Goal: Task Accomplishment & Management: Manage account settings

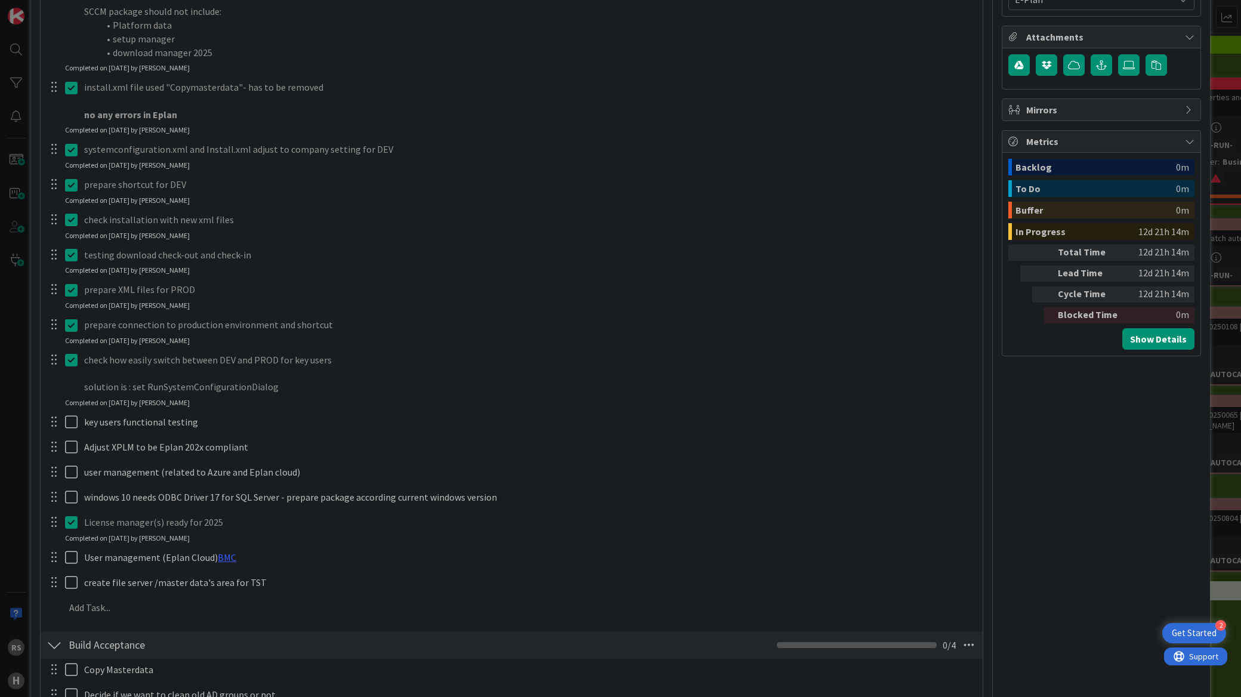
scroll to position [517, 0]
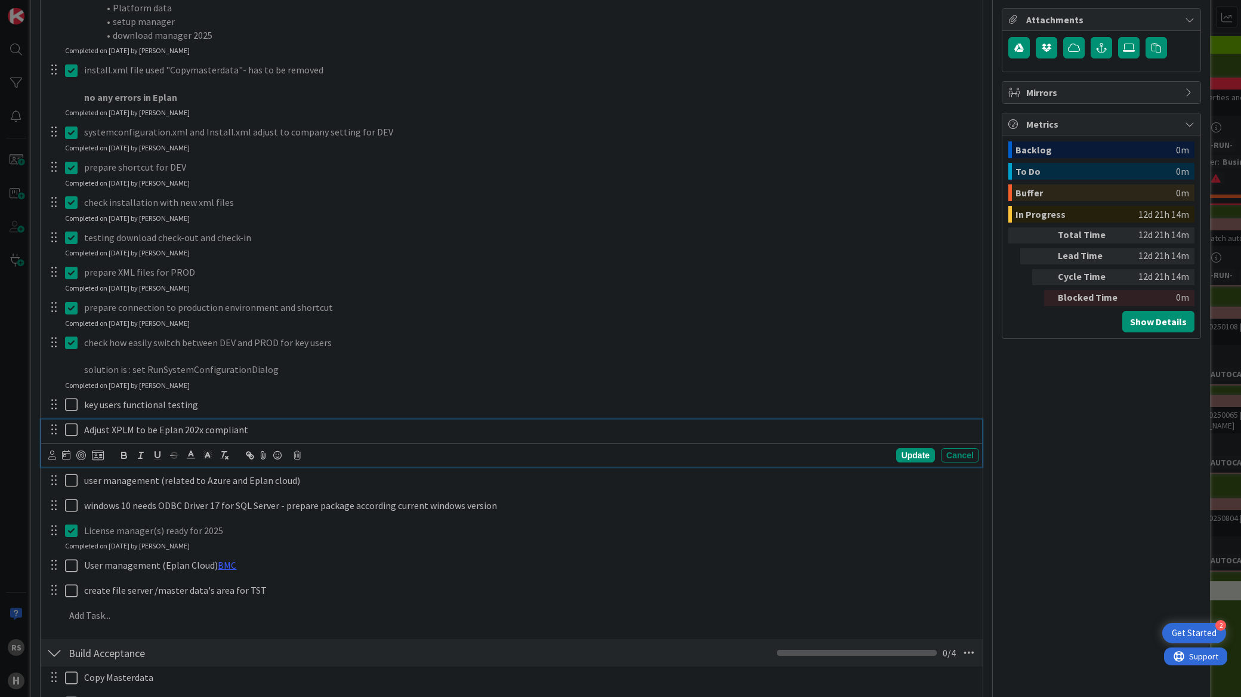
type textarea "x"
click at [212, 431] on p "Adjust XPLM to be Eplan 202x compliant" at bounding box center [529, 430] width 890 height 14
click at [670, 436] on p "Adjust XPLM to be Eplan 202x compliant" at bounding box center [529, 430] width 890 height 14
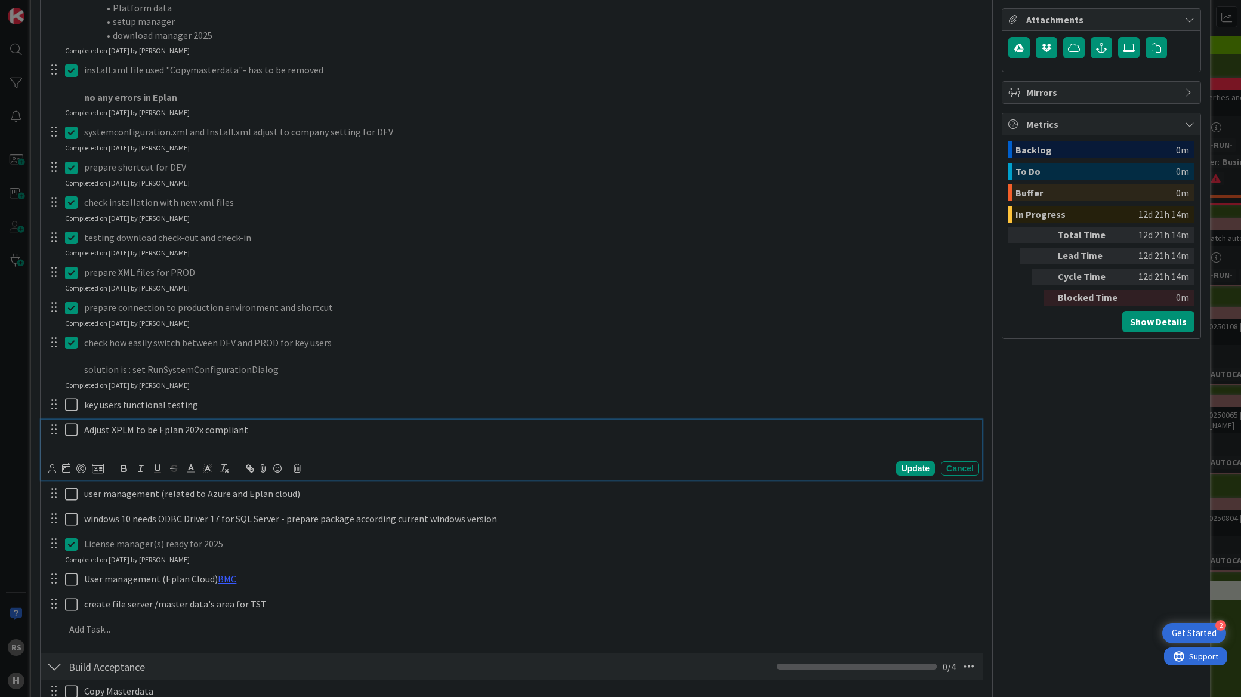
click at [169, 442] on p at bounding box center [529, 444] width 890 height 14
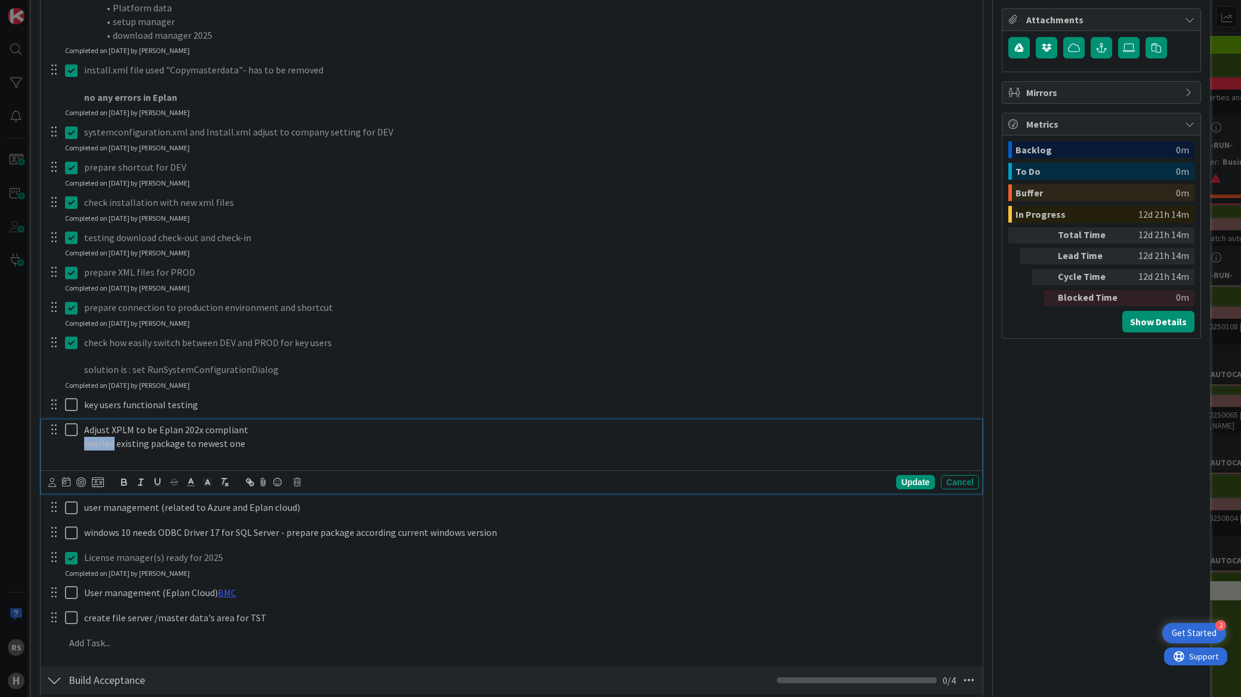
drag, startPoint x: 92, startPoint y: 443, endPoint x: 81, endPoint y: 449, distance: 12.3
click at [81, 449] on div "Adjust XPLM to be Eplan 202x compliant overled existing package to newest one" at bounding box center [529, 443] width 900 height 48
click at [87, 451] on p at bounding box center [529, 457] width 890 height 14
click at [70, 433] on icon at bounding box center [74, 429] width 18 height 14
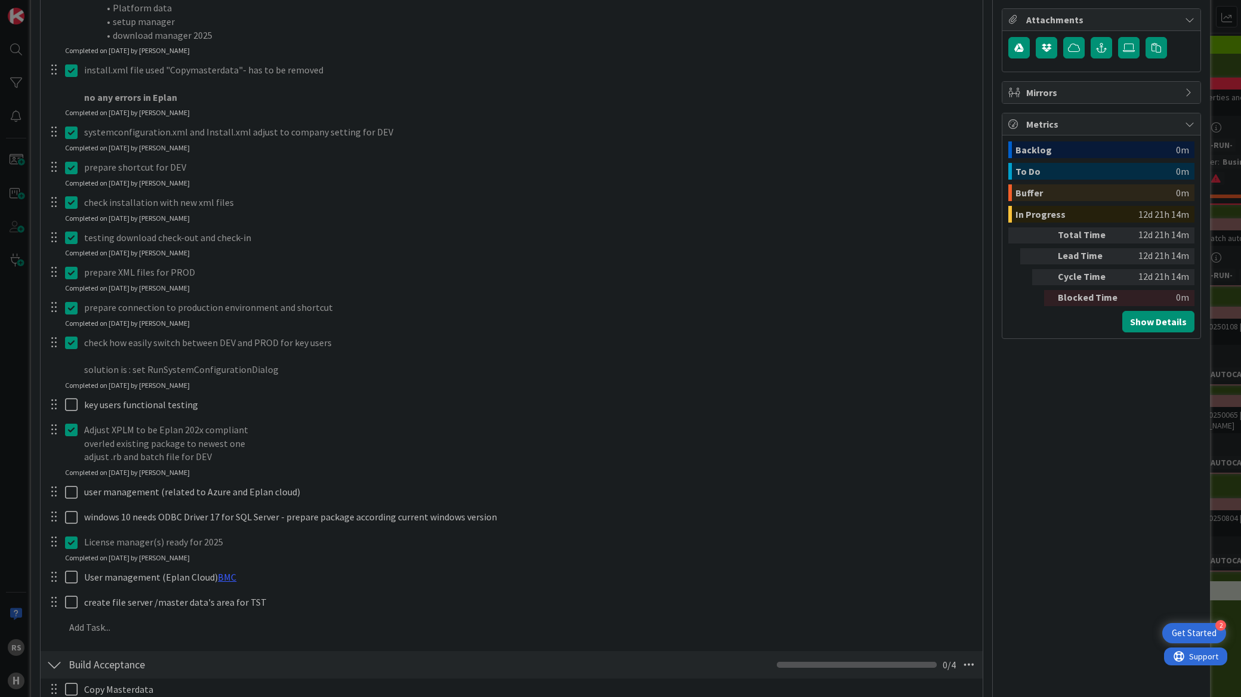
click at [369, 444] on p "overled existing package to newest one" at bounding box center [529, 444] width 890 height 14
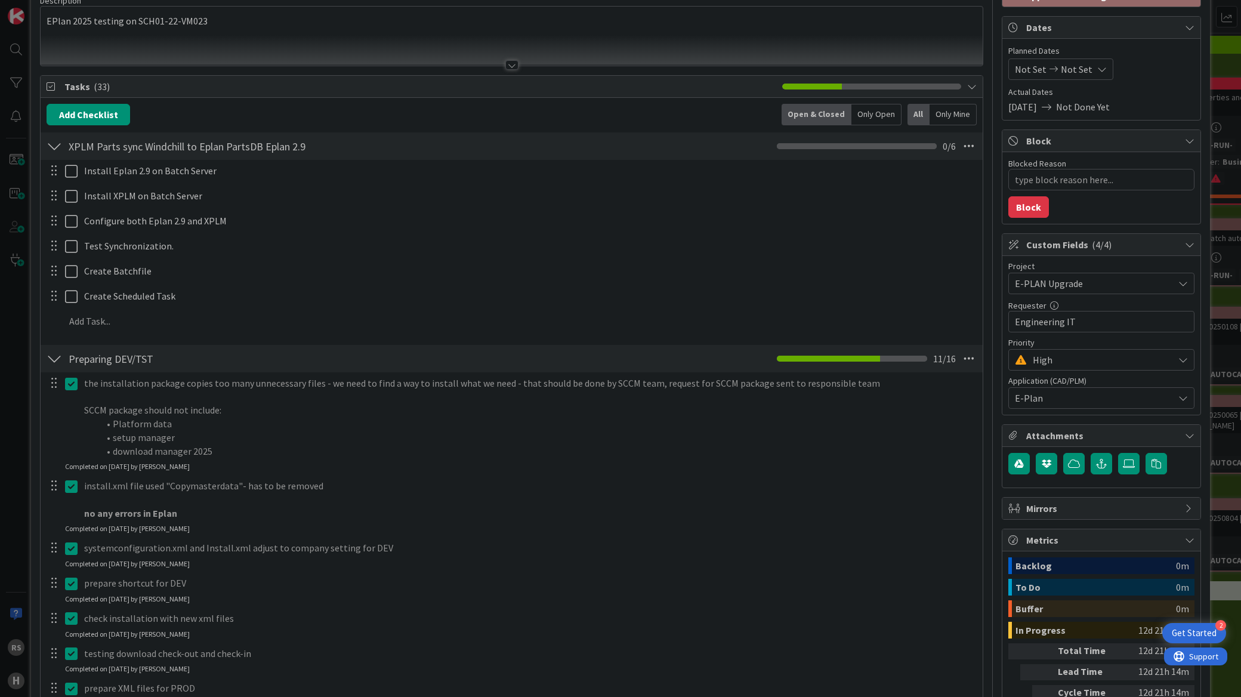
scroll to position [0, 0]
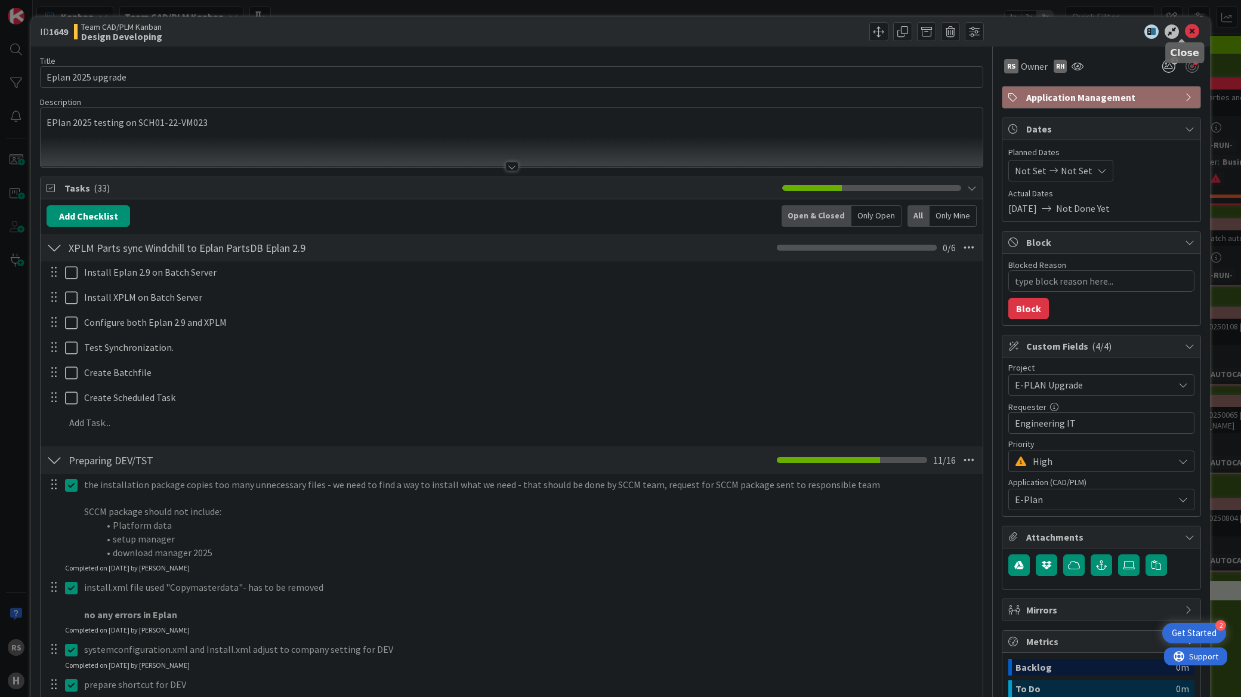
click at [1185, 29] on icon at bounding box center [1192, 31] width 14 height 14
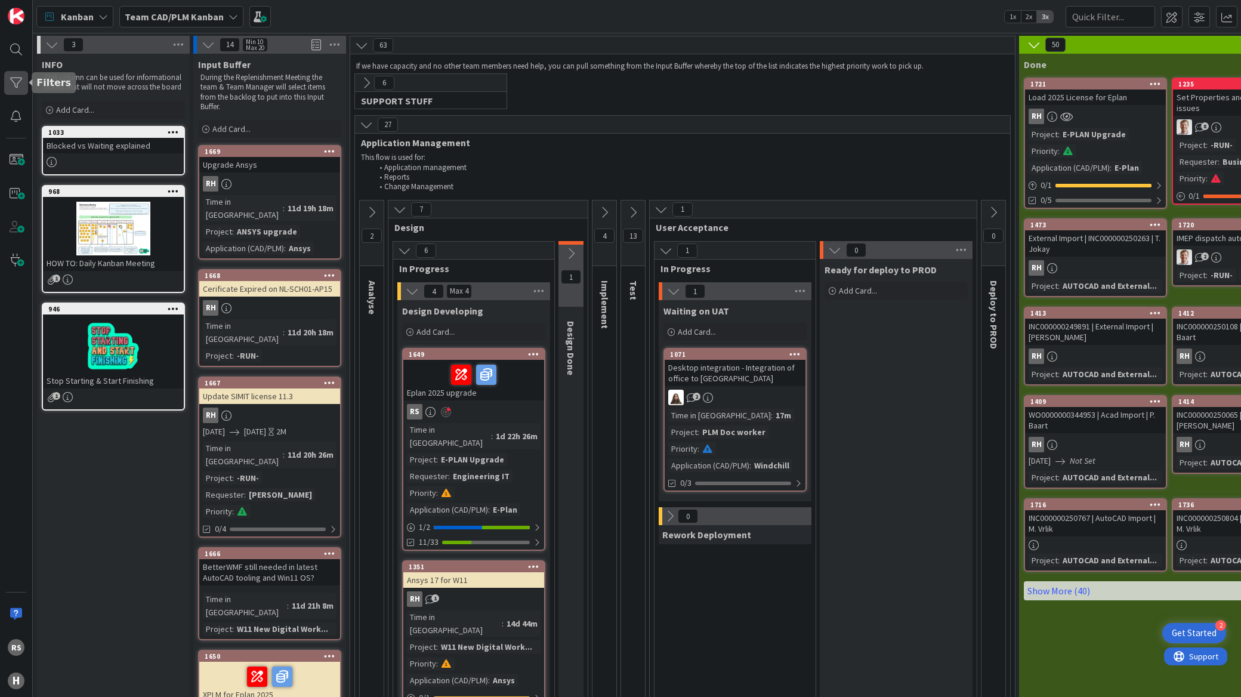
click at [24, 85] on div at bounding box center [16, 83] width 24 height 24
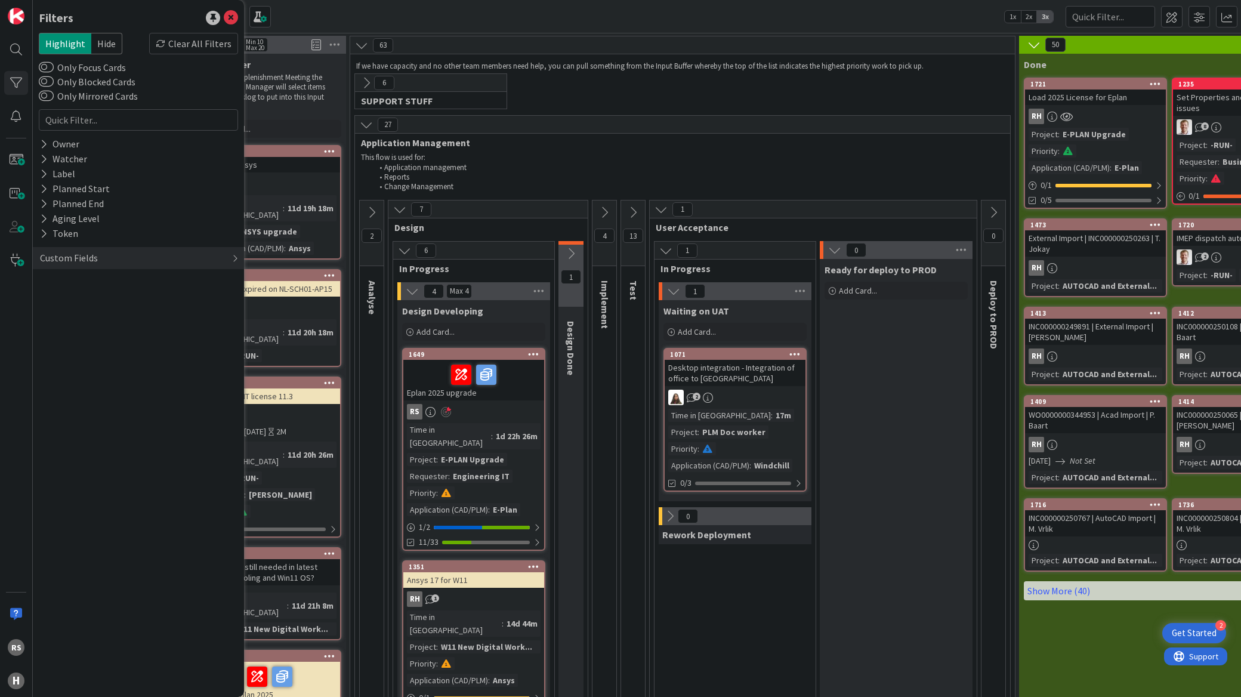
click at [96, 72] on label "Only Focus Cards" at bounding box center [82, 67] width 87 height 14
click at [54, 72] on button "Only Focus Cards" at bounding box center [46, 67] width 15 height 12
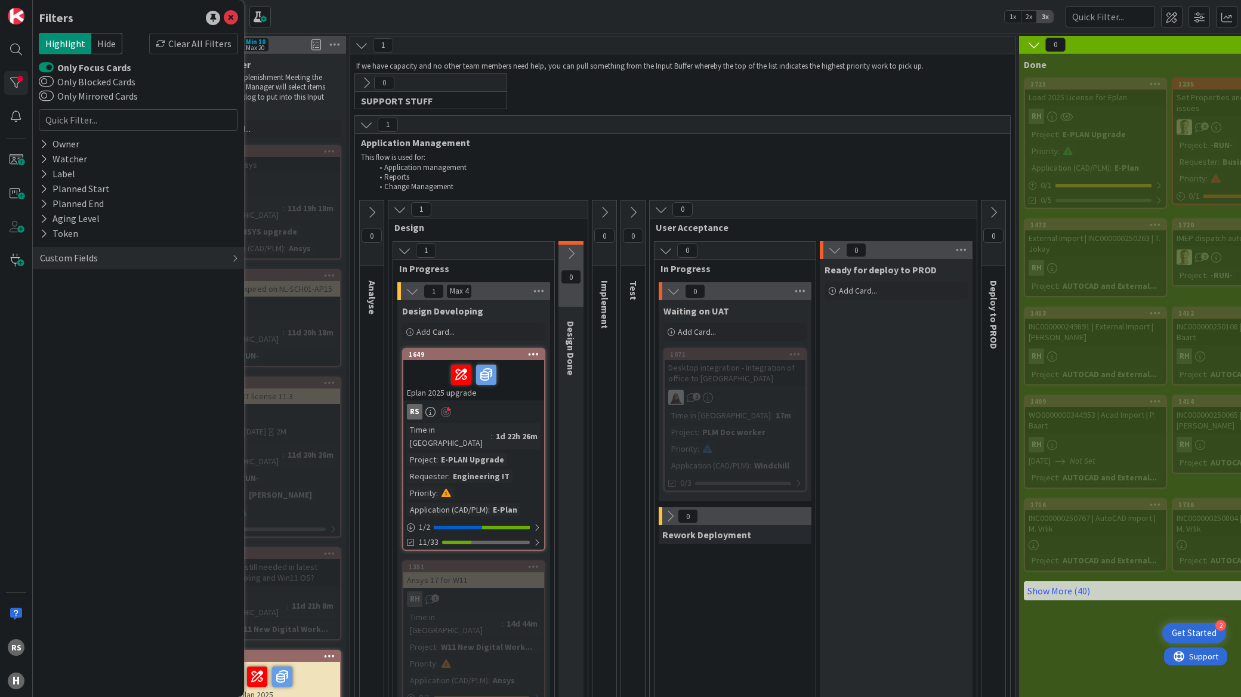
click at [547, 184] on li "Change Management" at bounding box center [689, 187] width 632 height 10
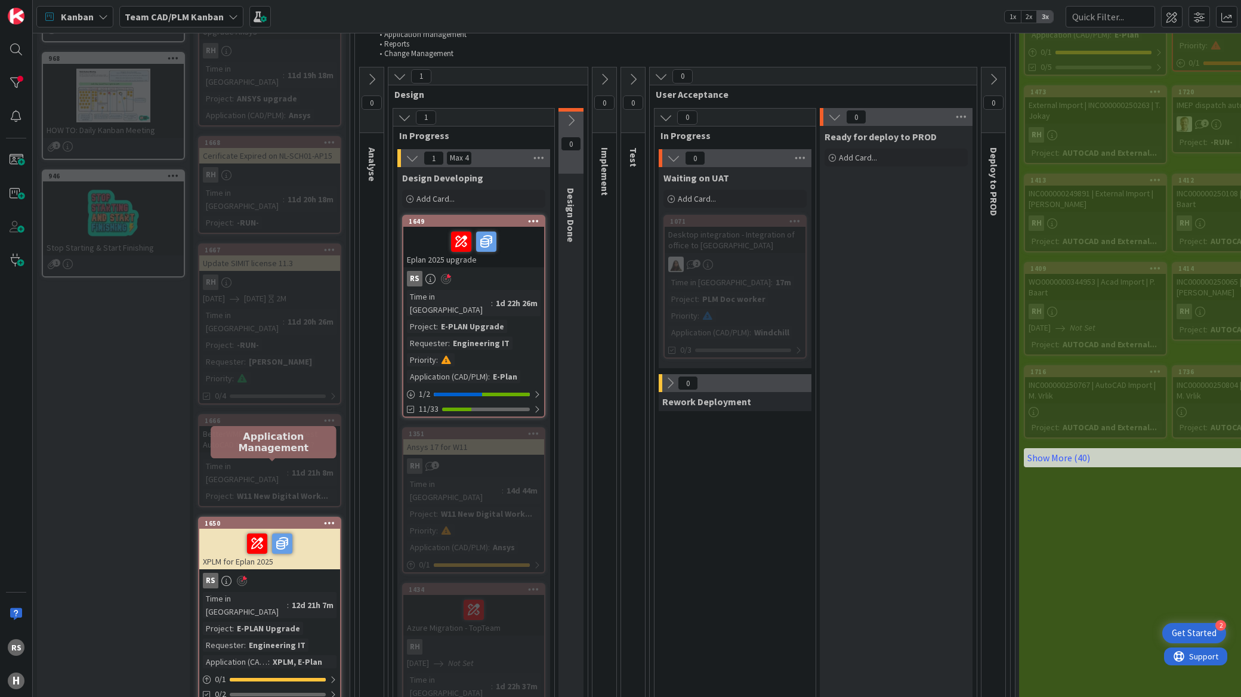
scroll to position [132, 0]
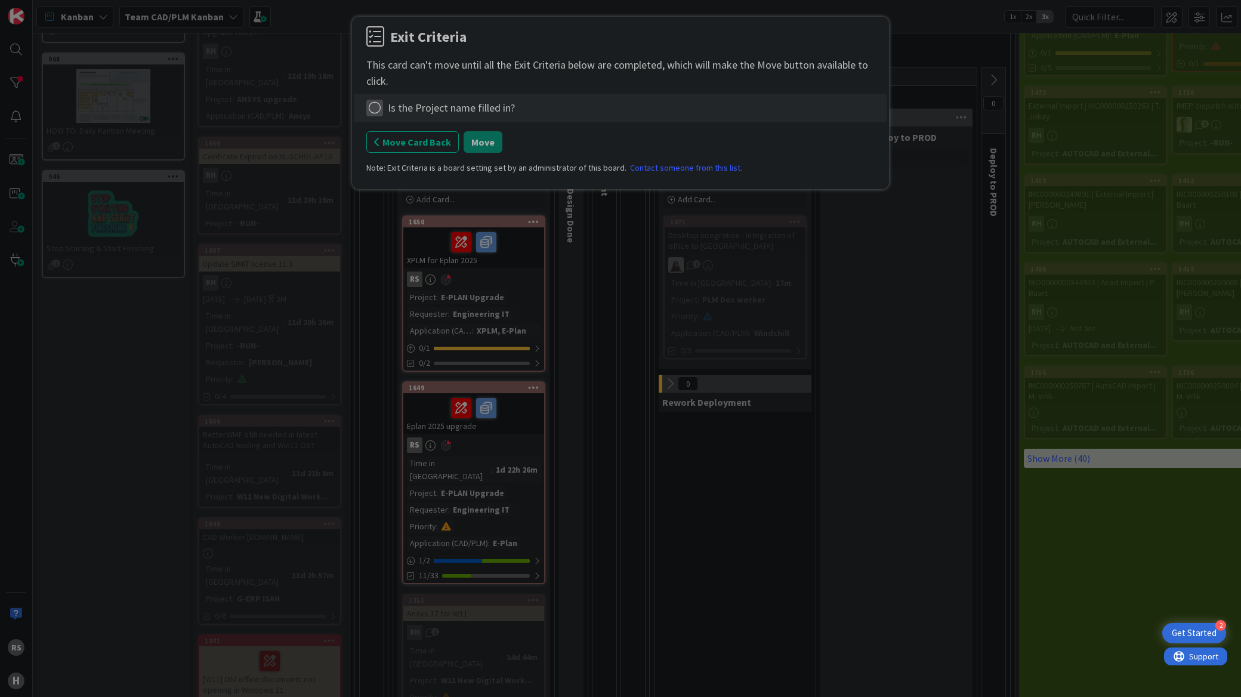
click at [379, 109] on icon at bounding box center [374, 108] width 17 height 17
click at [397, 127] on link "Complete" at bounding box center [440, 132] width 149 height 17
click at [474, 141] on button "Move" at bounding box center [483, 141] width 39 height 21
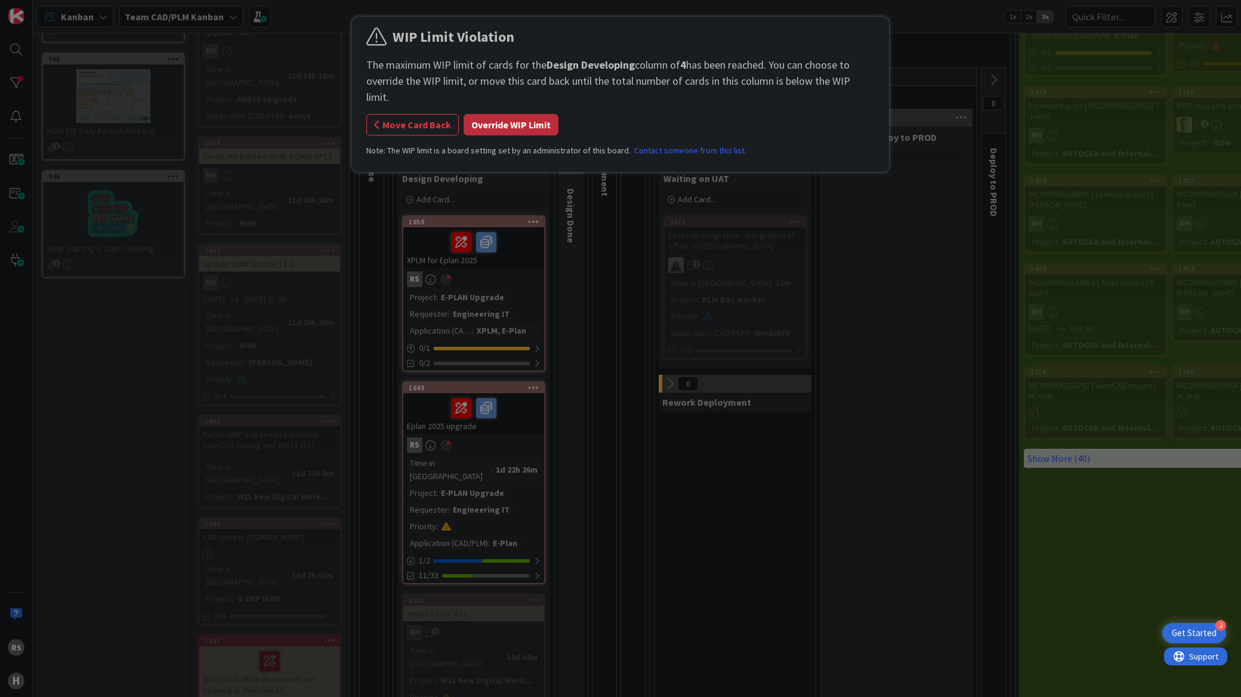
click at [510, 115] on button "Override WIP Limit" at bounding box center [511, 124] width 95 height 21
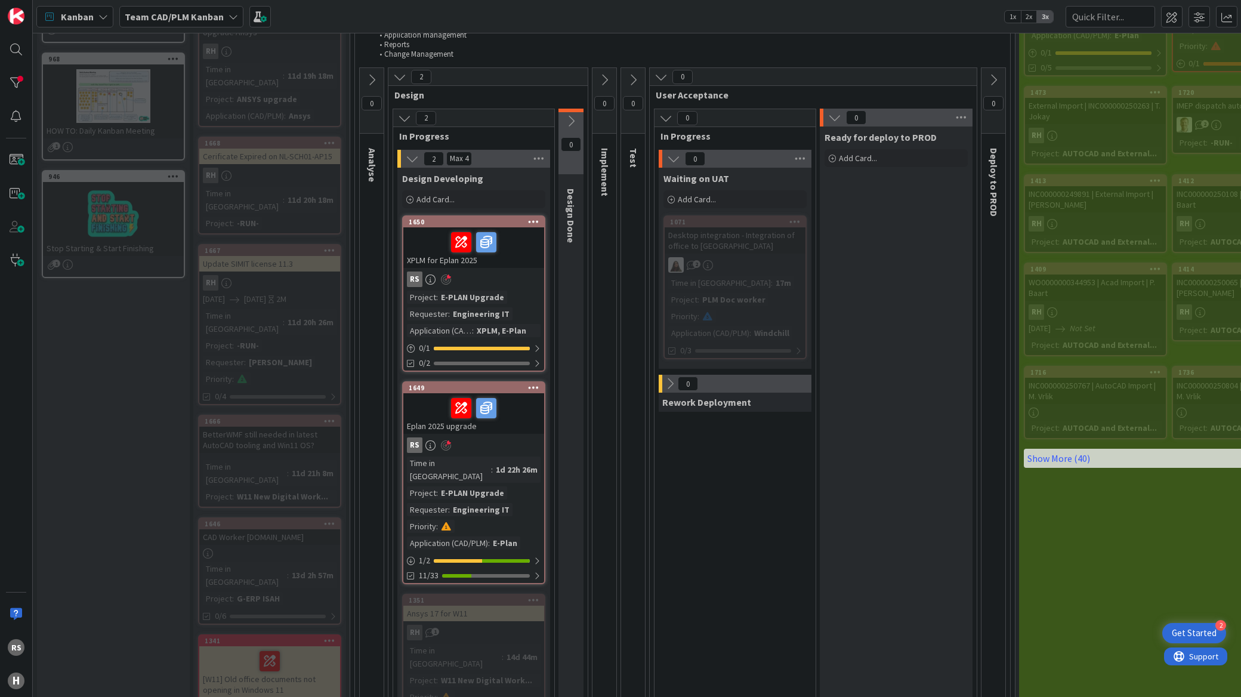
click at [493, 303] on div "E-PLAN Upgrade" at bounding box center [472, 297] width 69 height 13
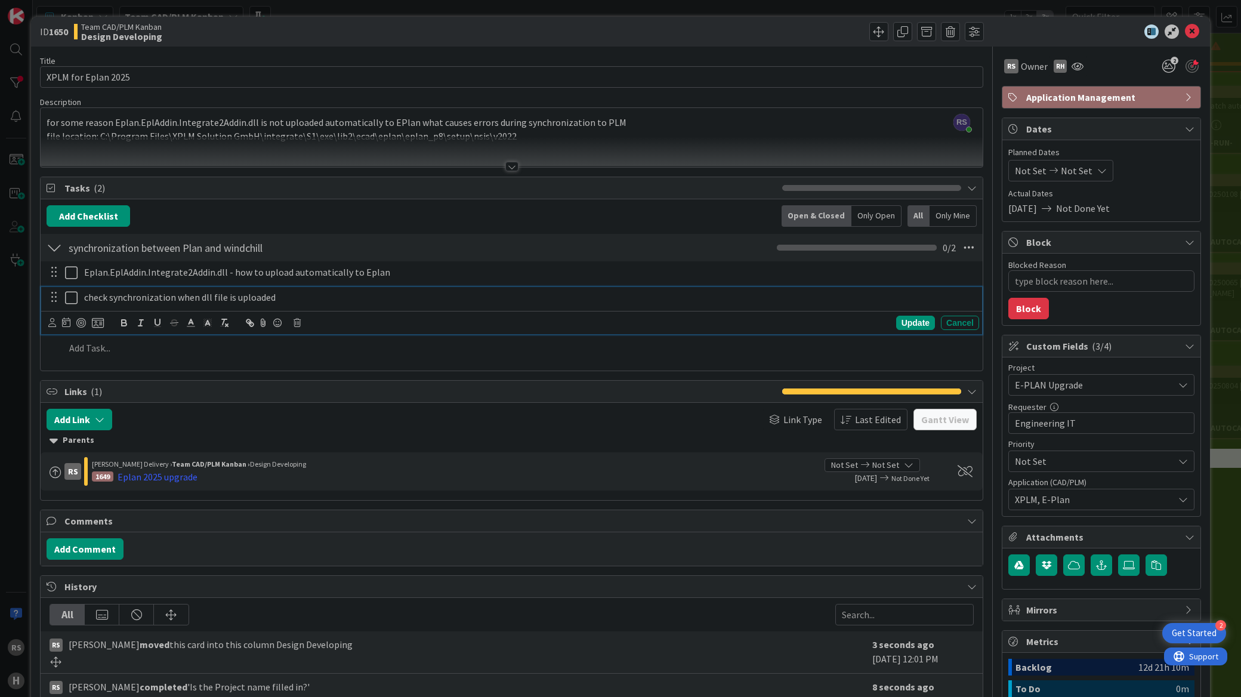
click at [73, 297] on icon at bounding box center [74, 298] width 18 height 14
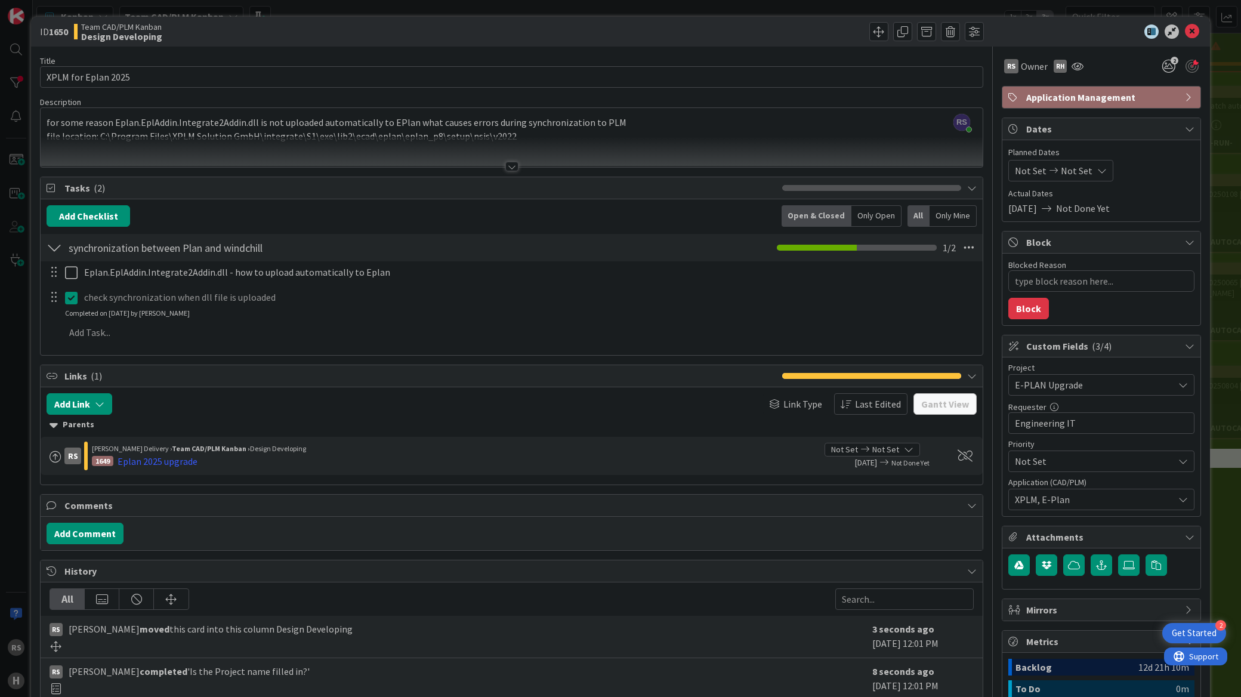
type textarea "x"
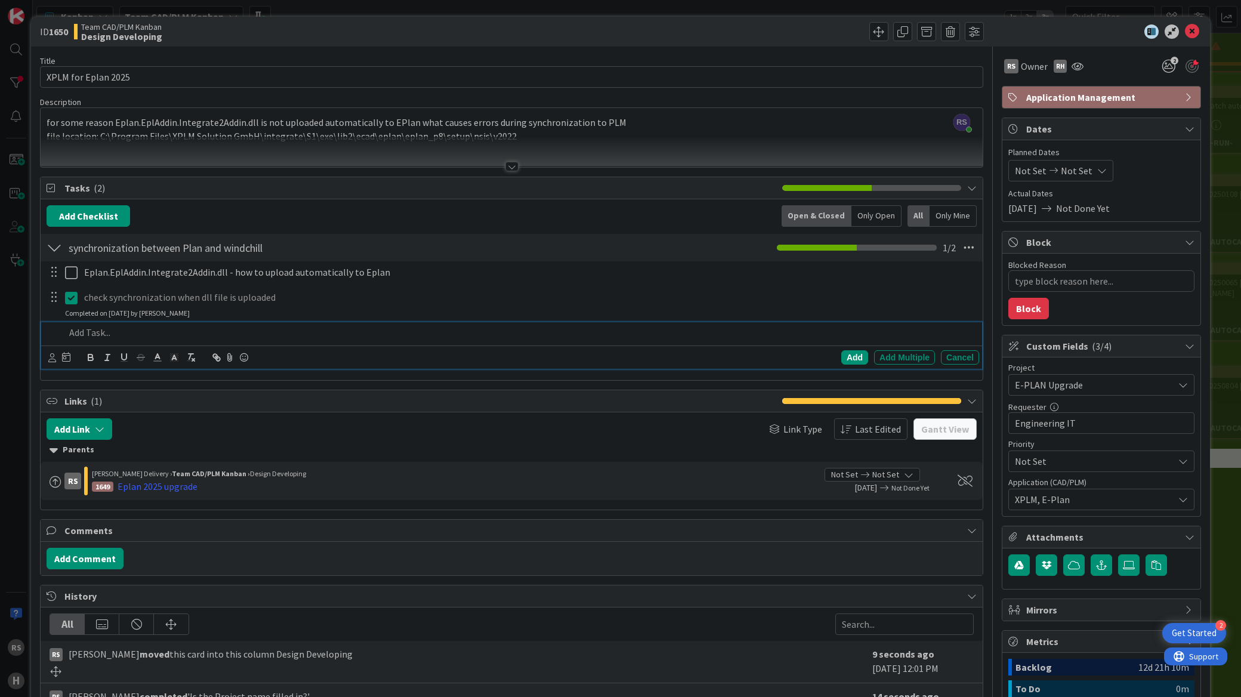
click at [112, 335] on p at bounding box center [519, 333] width 909 height 14
click at [252, 332] on p "update existing package to the newest version" at bounding box center [519, 333] width 909 height 14
click at [842, 357] on div "Add" at bounding box center [854, 357] width 27 height 14
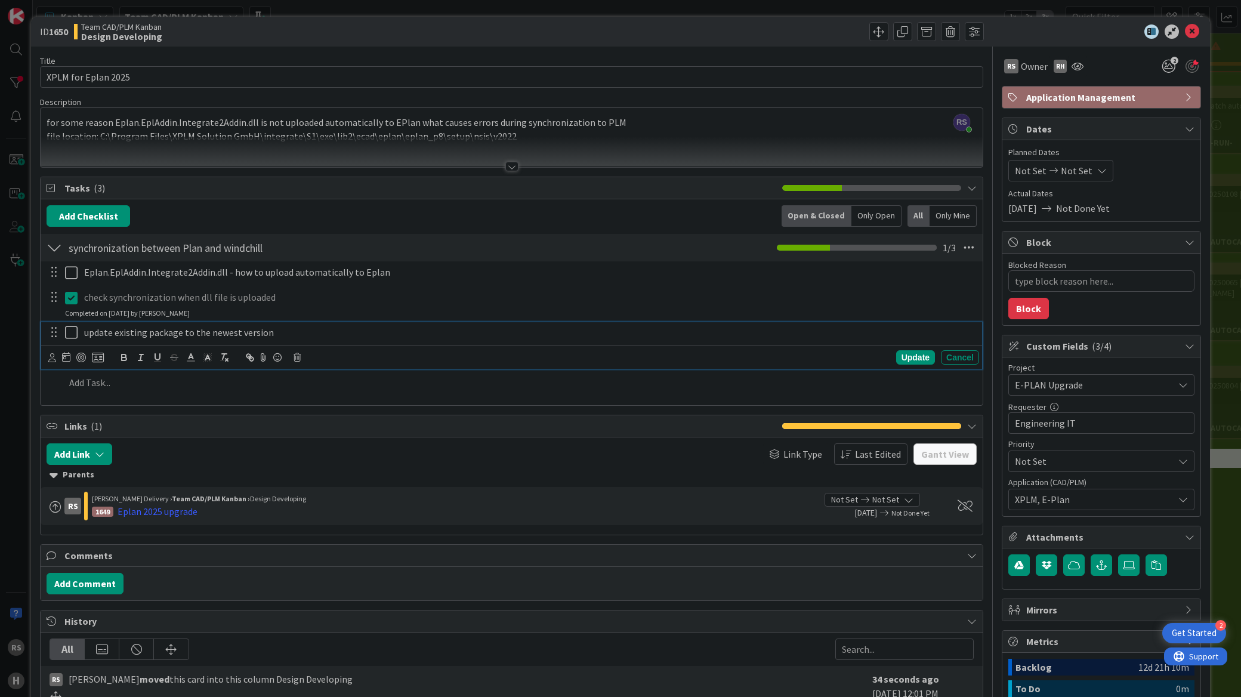
click at [70, 336] on icon at bounding box center [74, 332] width 18 height 14
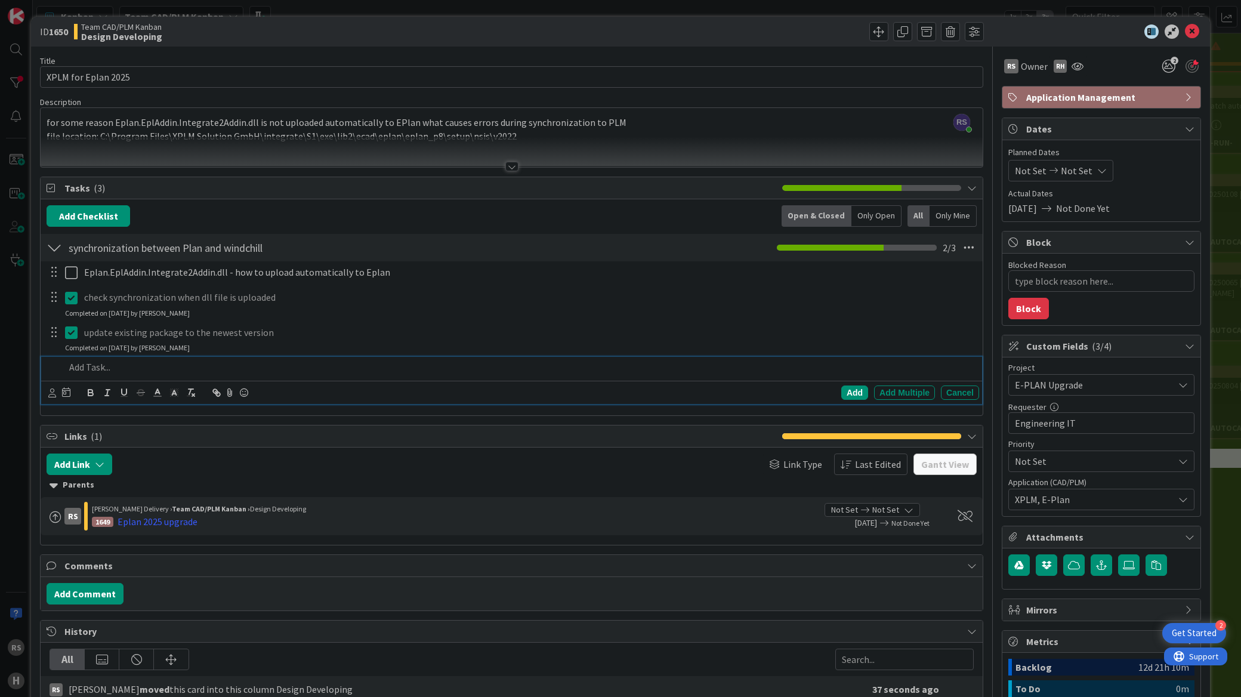
click at [84, 366] on p at bounding box center [519, 367] width 909 height 14
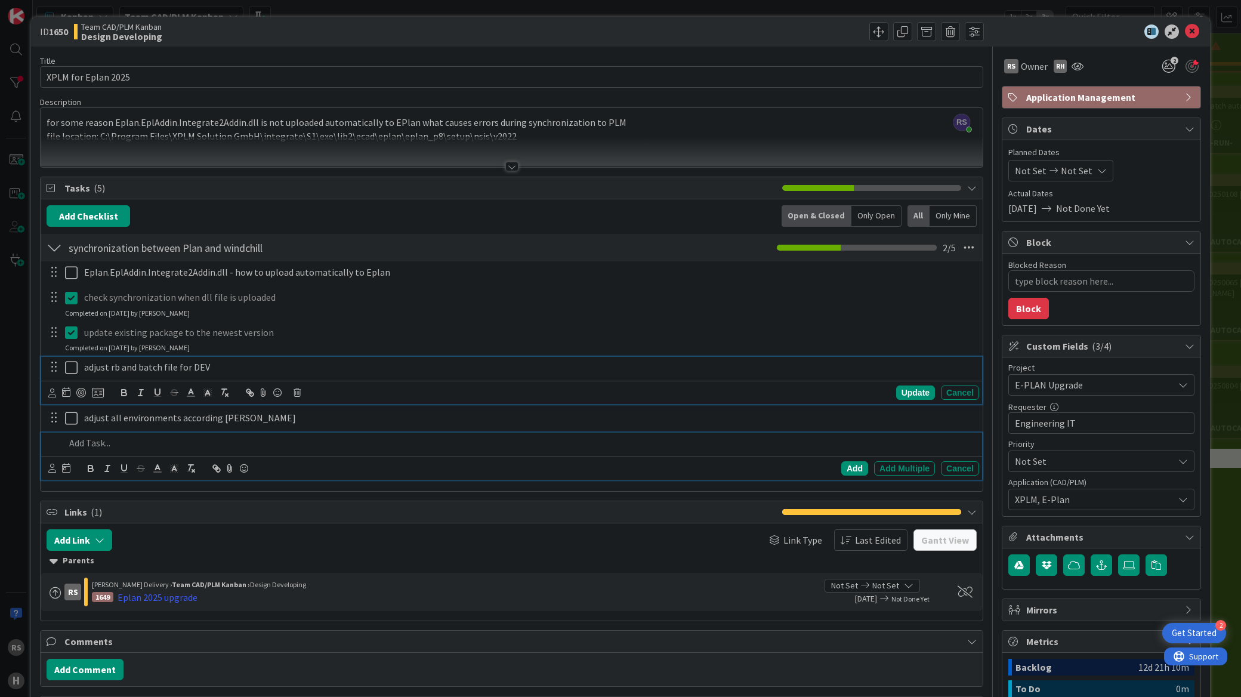
click at [69, 371] on icon at bounding box center [74, 367] width 18 height 14
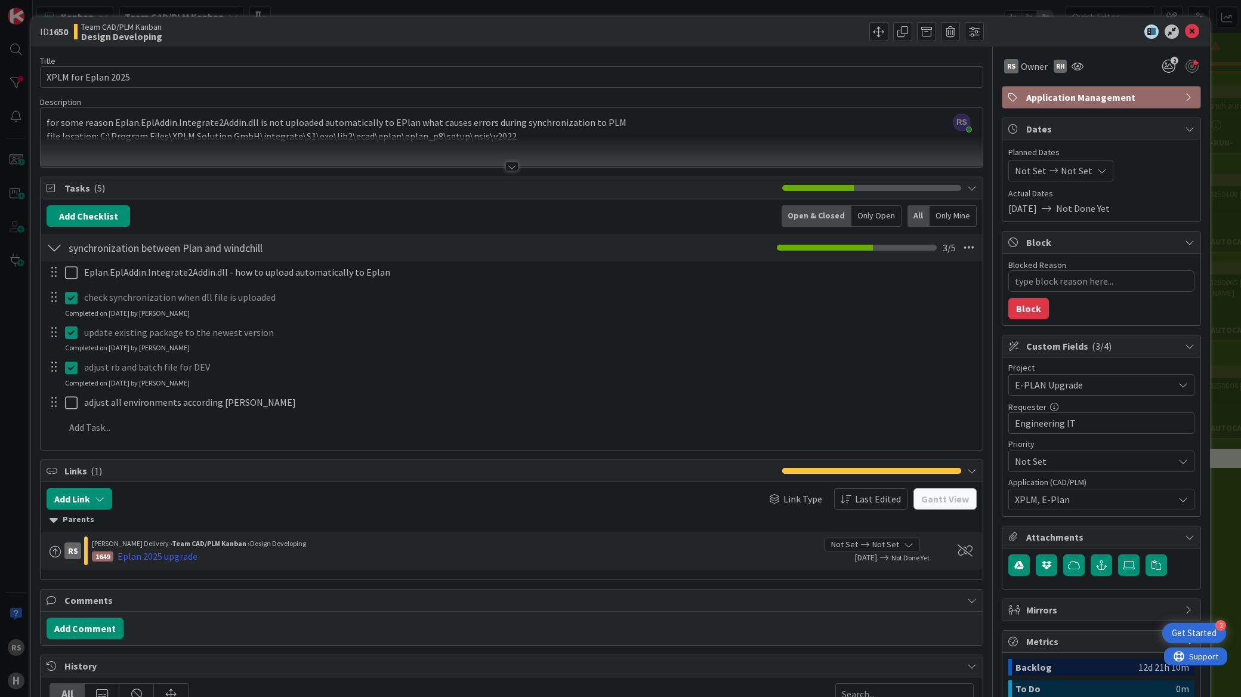
type textarea "x"
click at [1185, 31] on icon at bounding box center [1192, 31] width 14 height 14
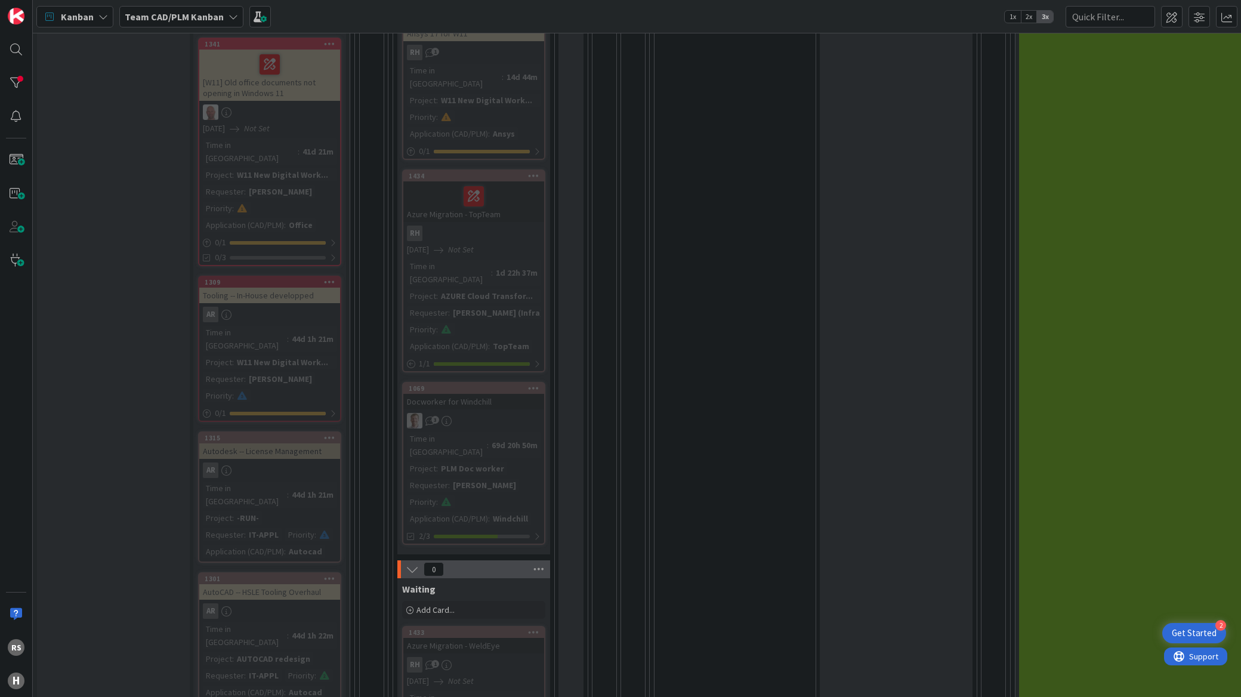
scroll to position [132, 0]
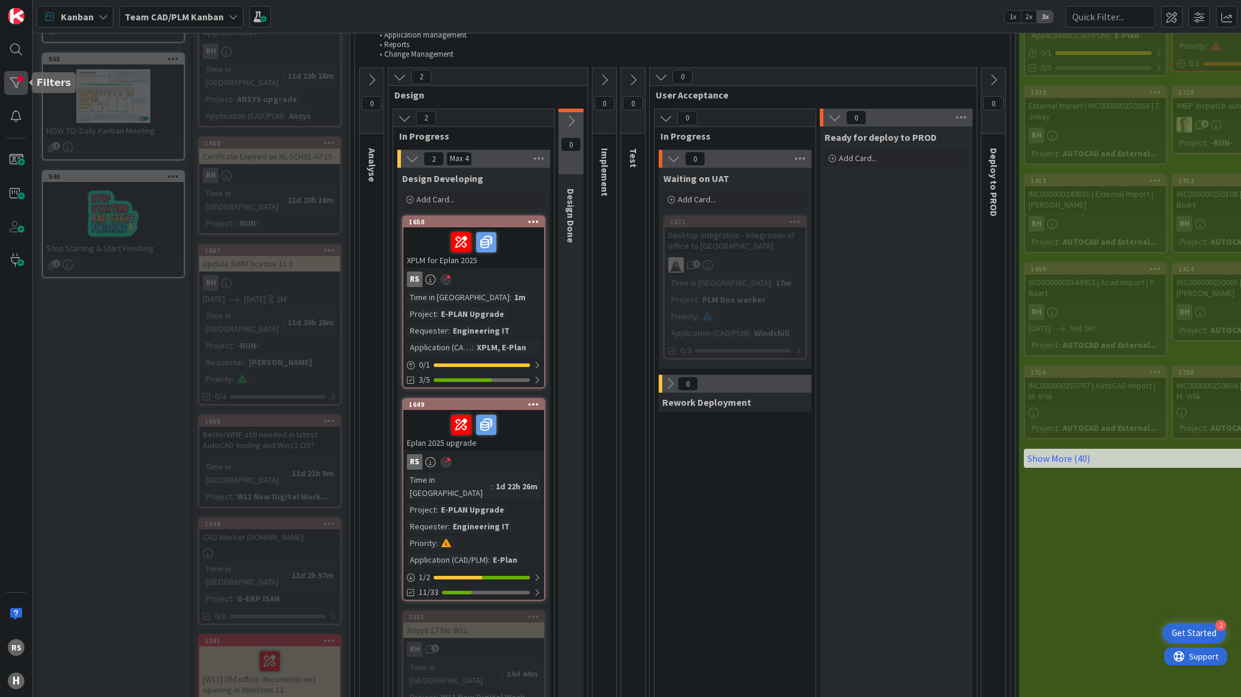
click at [20, 88] on div at bounding box center [16, 83] width 24 height 24
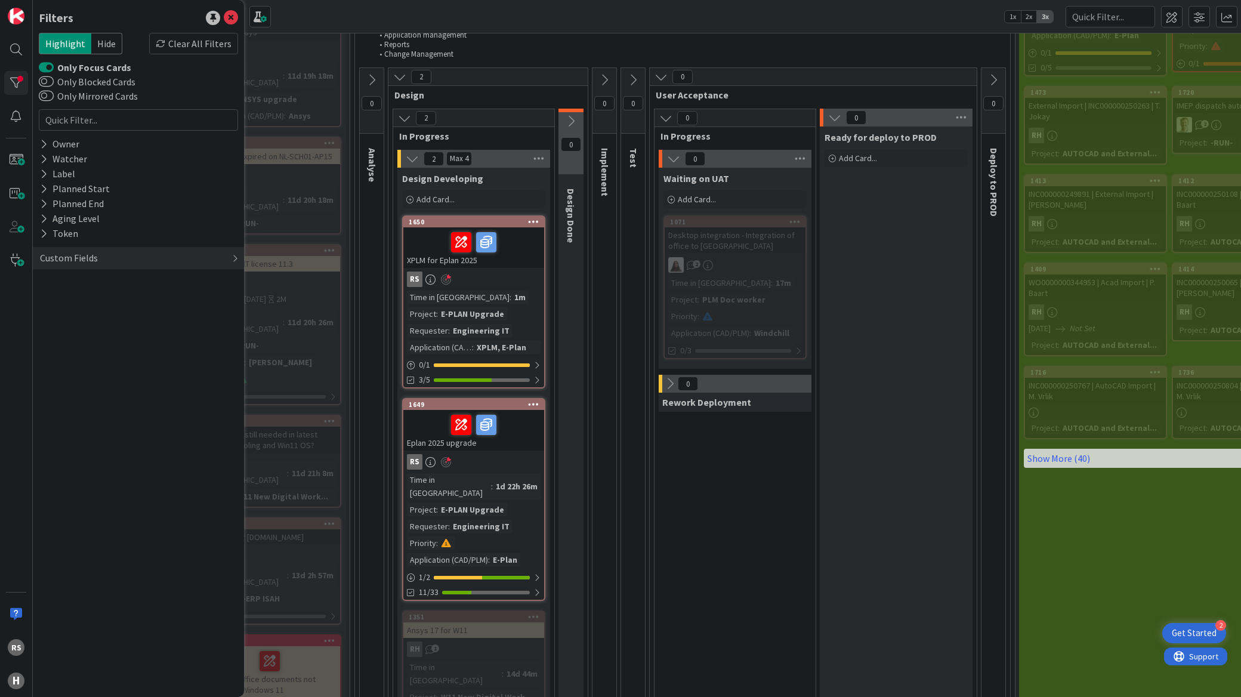
click at [46, 66] on button "Only Focus Cards" at bounding box center [46, 67] width 15 height 12
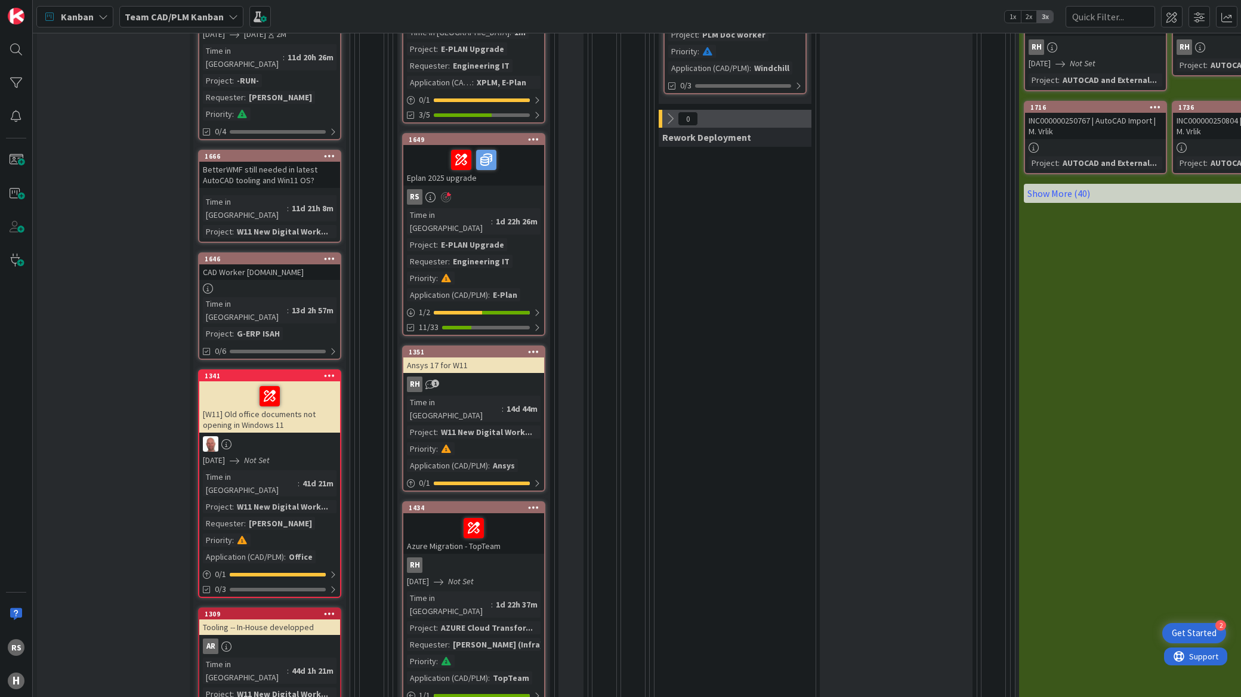
scroll to position [66, 0]
